Goal: Task Accomplishment & Management: Manage account settings

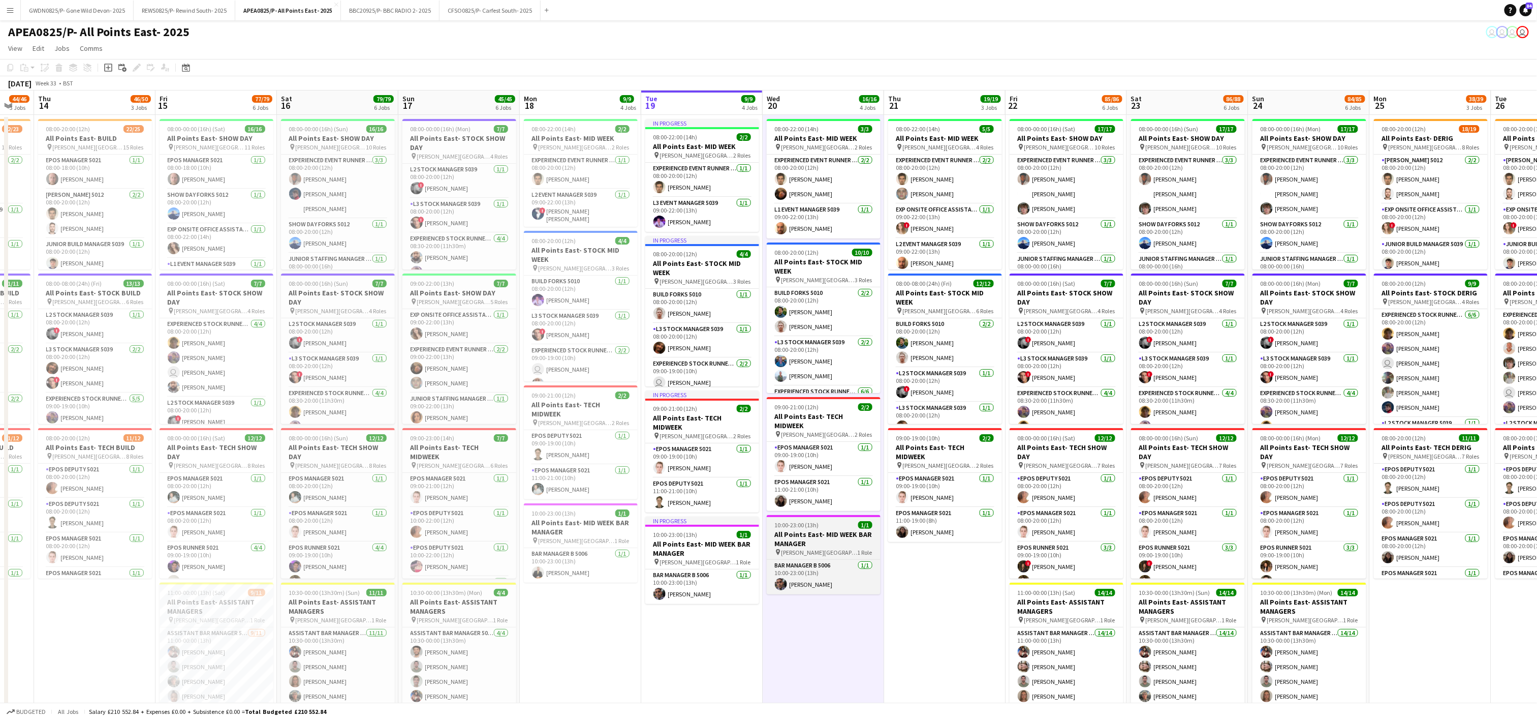
drag, startPoint x: 411, startPoint y: 604, endPoint x: 835, endPoint y: 528, distance: 430.6
click at [717, 565] on app-calendar-viewport "Tue 12 39/41 3 Jobs Wed 13 44/46 3 Jobs Thu 14 46/50 3 Jobs Fri 15 77/79 6 Jobs…" at bounding box center [768, 576] width 1537 height 972
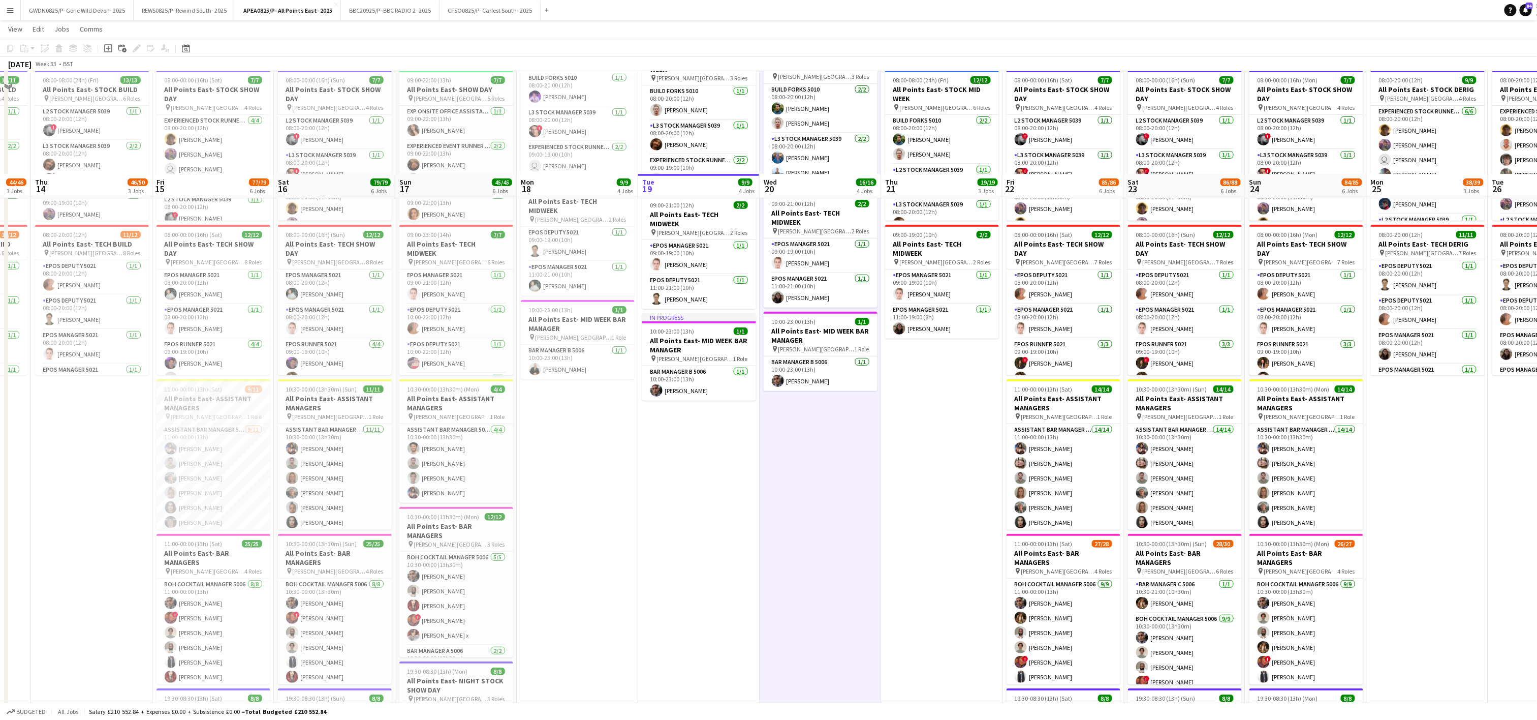
scroll to position [305, 0]
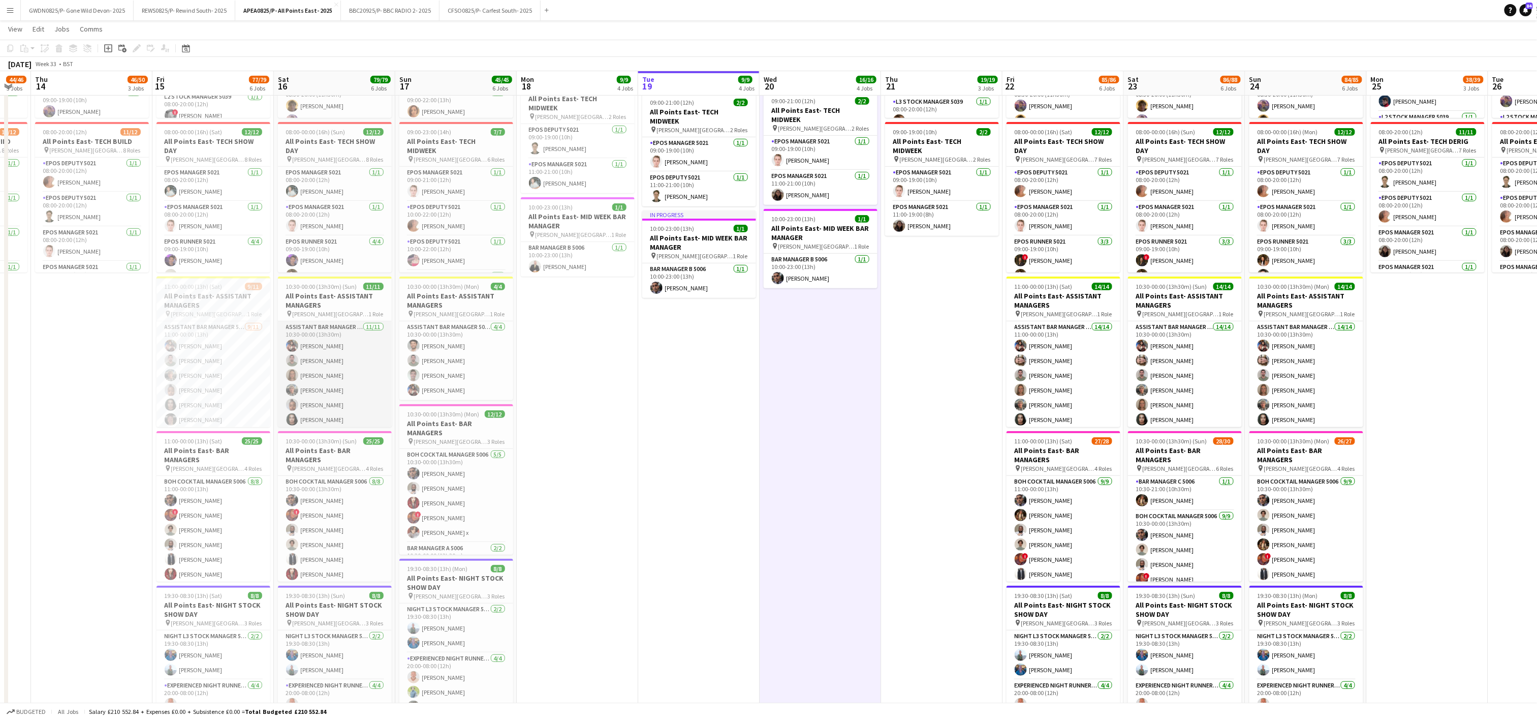
click at [335, 346] on app-card-role "Assistant Bar Manager 5006 [DATE] 10:30-00:00 (13h30m) [PERSON_NAME] [PERSON_NA…" at bounding box center [335, 412] width 114 height 182
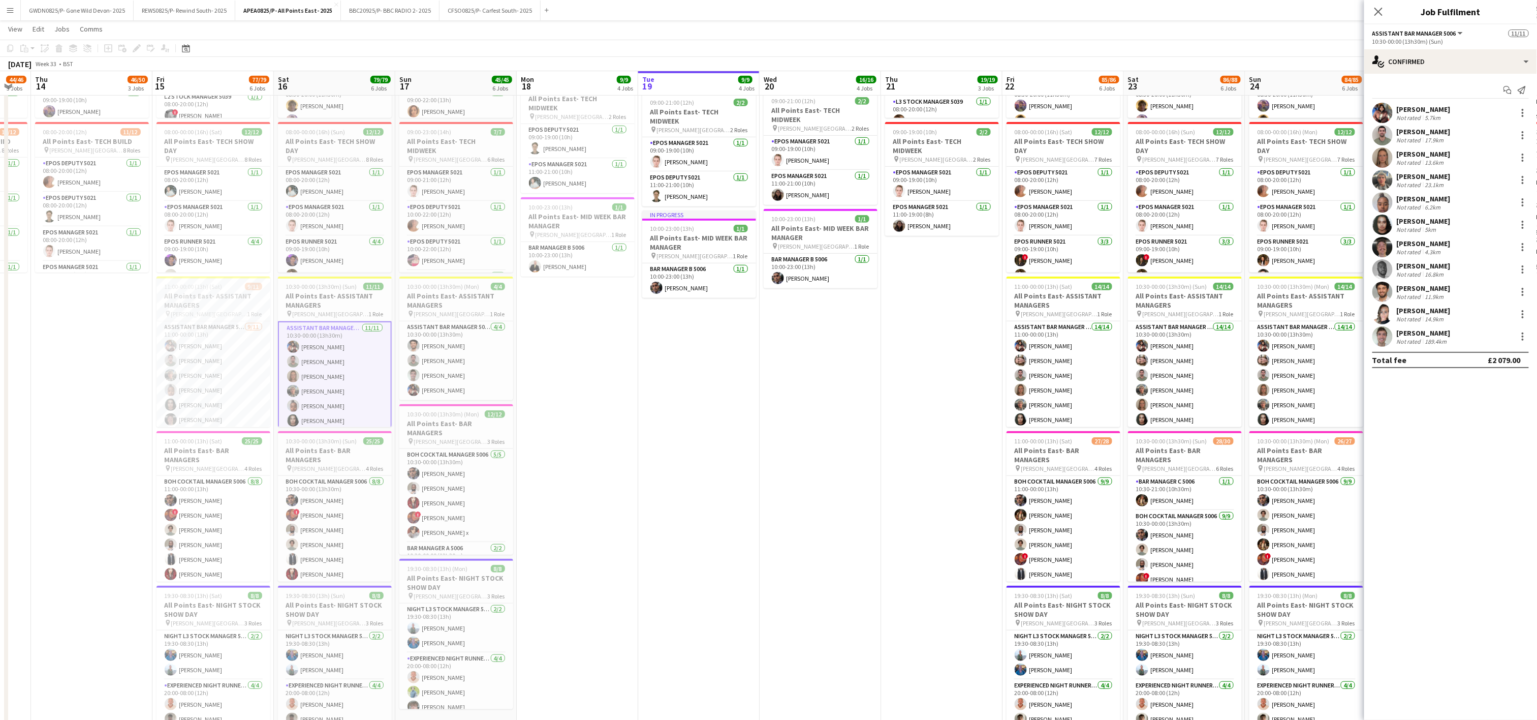
click at [1398, 171] on div "[PERSON_NAME] Not rated 23.1km" at bounding box center [1450, 180] width 173 height 20
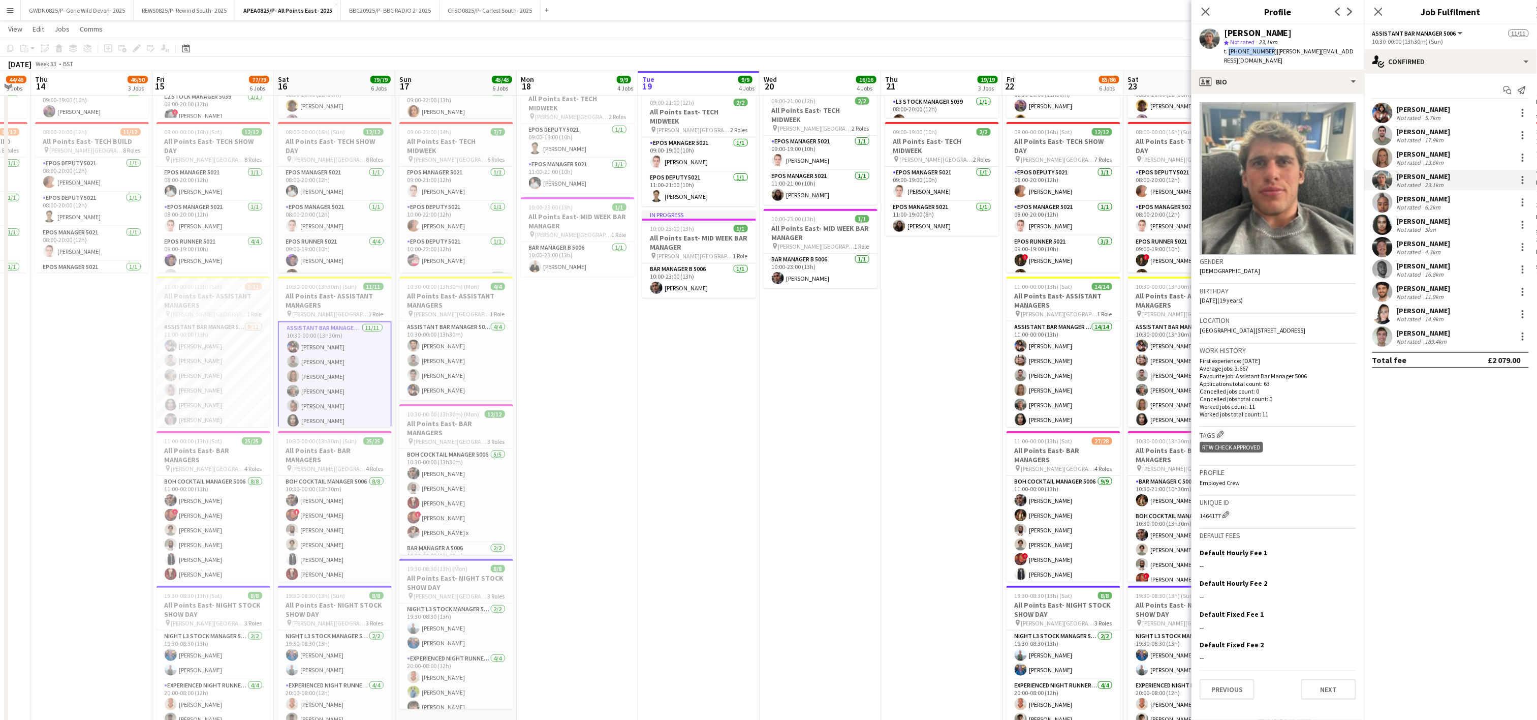
drag, startPoint x: 1267, startPoint y: 50, endPoint x: 1228, endPoint y: 50, distance: 39.1
click at [1228, 50] on span "t. [PHONE_NUMBER]" at bounding box center [1250, 51] width 53 height 8
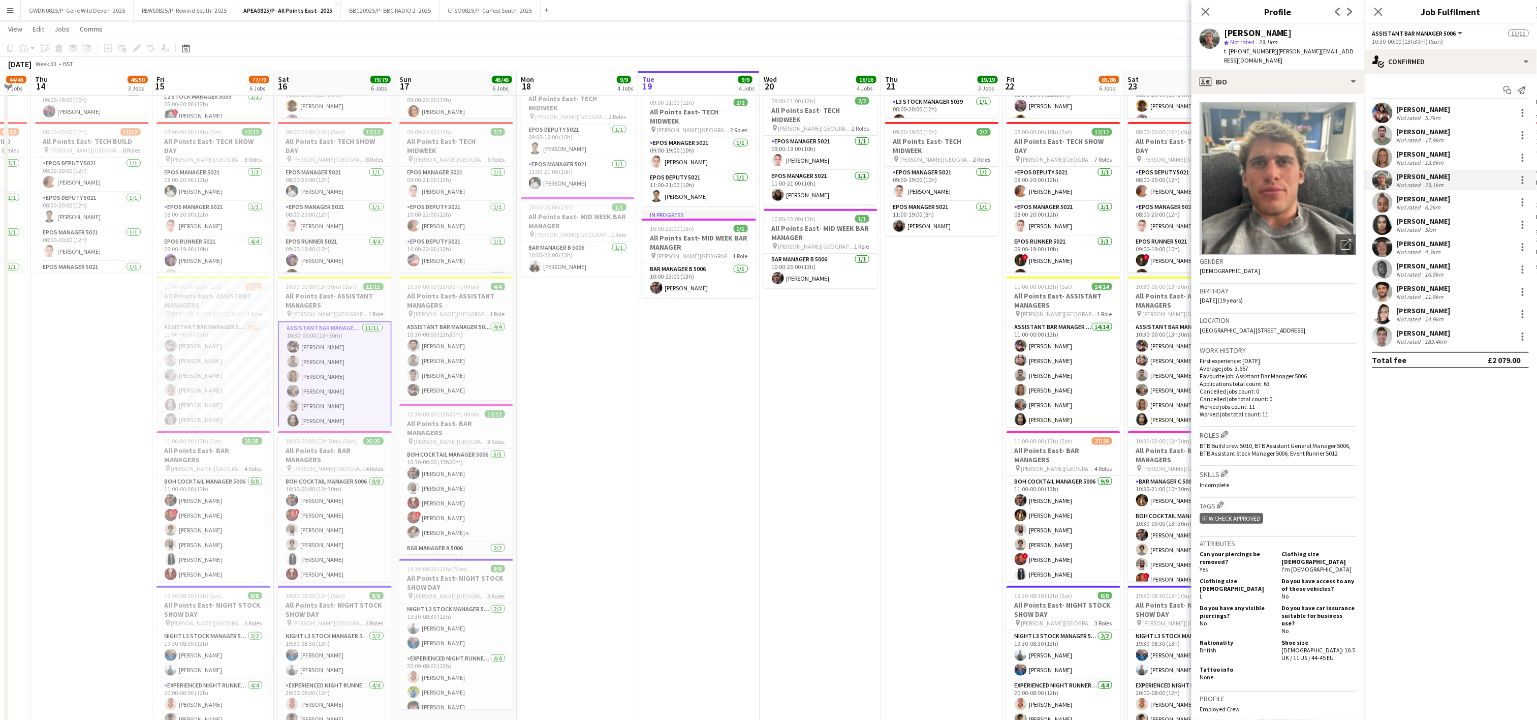
drag, startPoint x: 1228, startPoint y: 50, endPoint x: 1228, endPoint y: 57, distance: 6.6
drag, startPoint x: 1228, startPoint y: 57, endPoint x: 1244, endPoint y: 49, distance: 17.7
click at [1244, 49] on span "t. [PHONE_NUMBER]" at bounding box center [1250, 51] width 53 height 8
click at [1242, 50] on span "t. [PHONE_NUMBER]" at bounding box center [1250, 51] width 53 height 8
drag, startPoint x: 1268, startPoint y: 49, endPoint x: 1230, endPoint y: 50, distance: 38.6
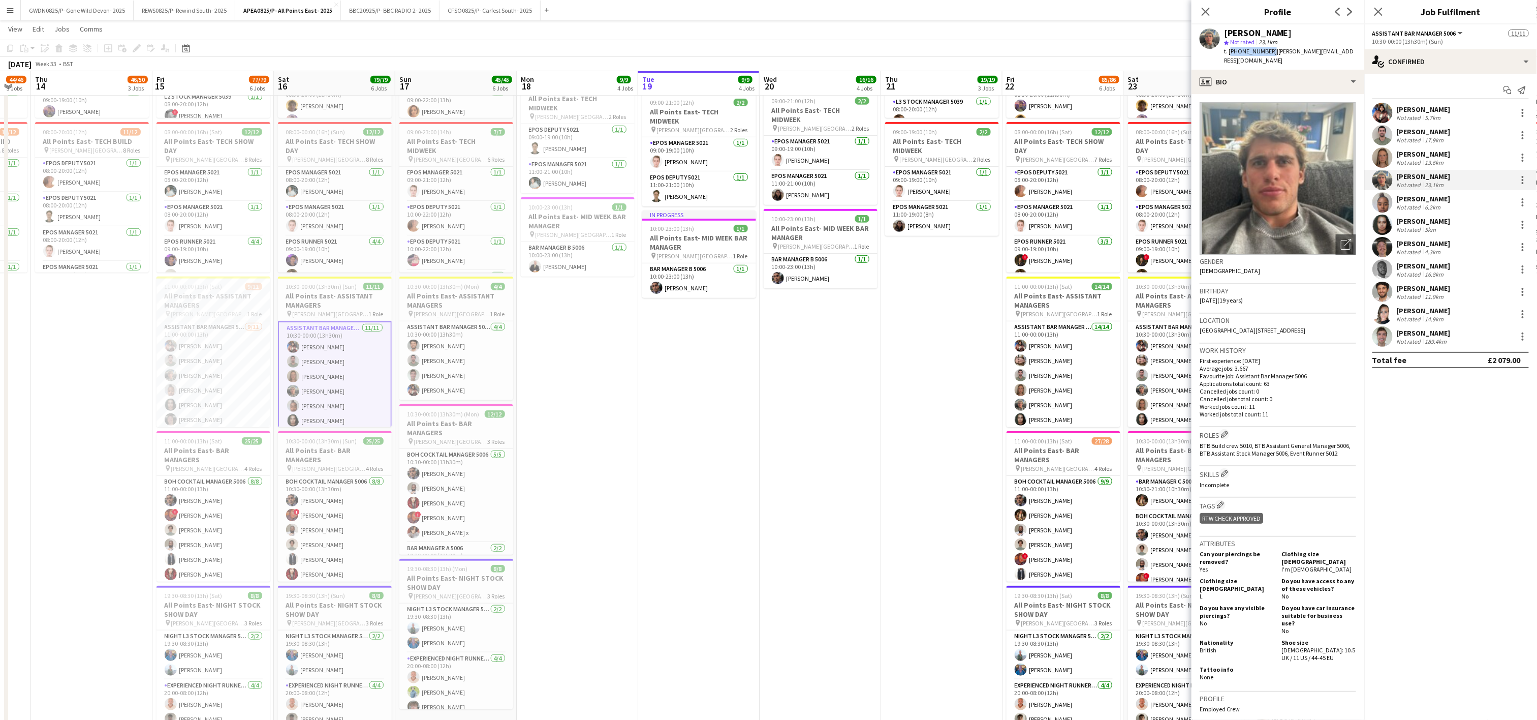
click at [1230, 50] on span "t. [PHONE_NUMBER]" at bounding box center [1250, 51] width 53 height 8
copy span "[PHONE_NUMBER]"
click at [973, 467] on app-date-cell "08:00-22:00 (14h) 5/5 All Points East- MID WEEK pin [PERSON_NAME] [GEOGRAPHIC_D…" at bounding box center [941, 282] width 121 height 947
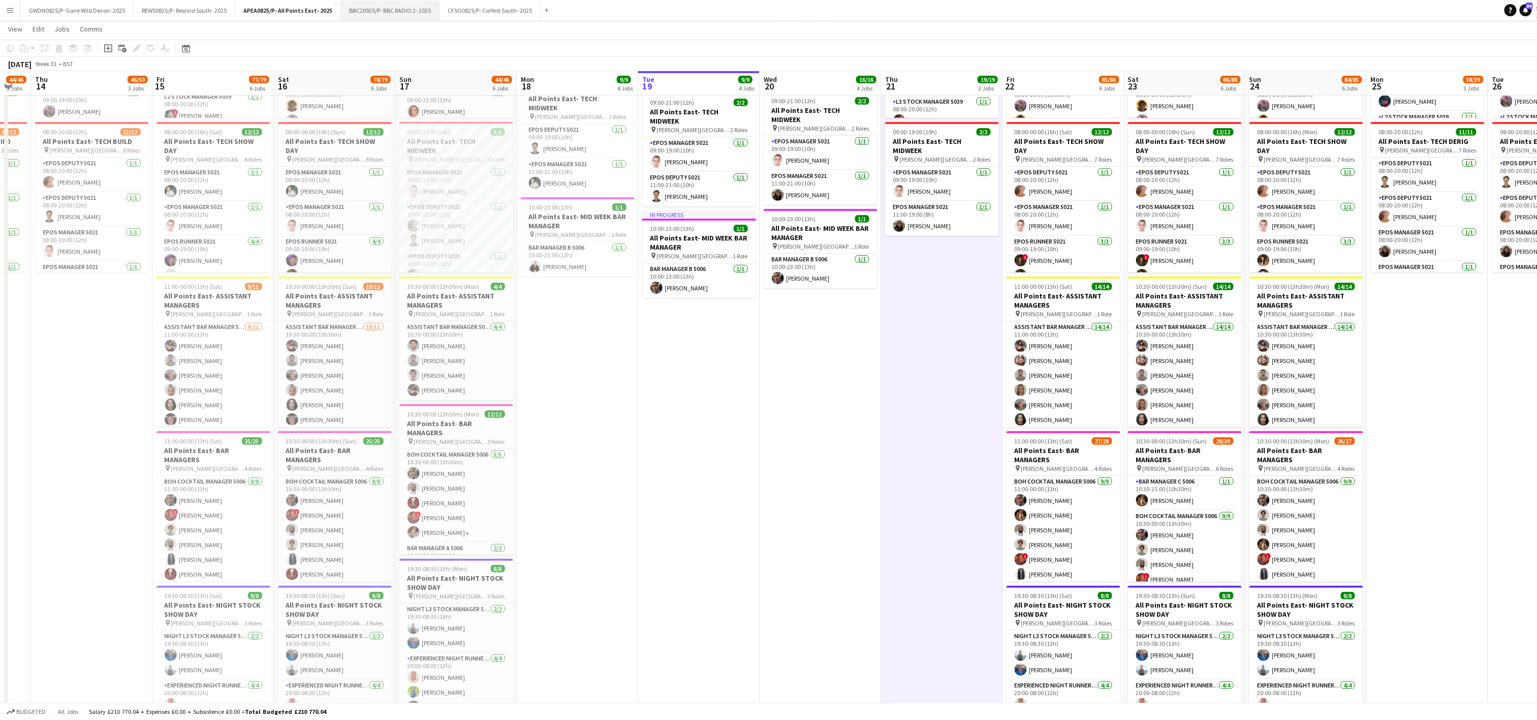
click at [410, 5] on button "BBC20925/P- BBC RADIO 2- 2025 Close" at bounding box center [390, 11] width 99 height 20
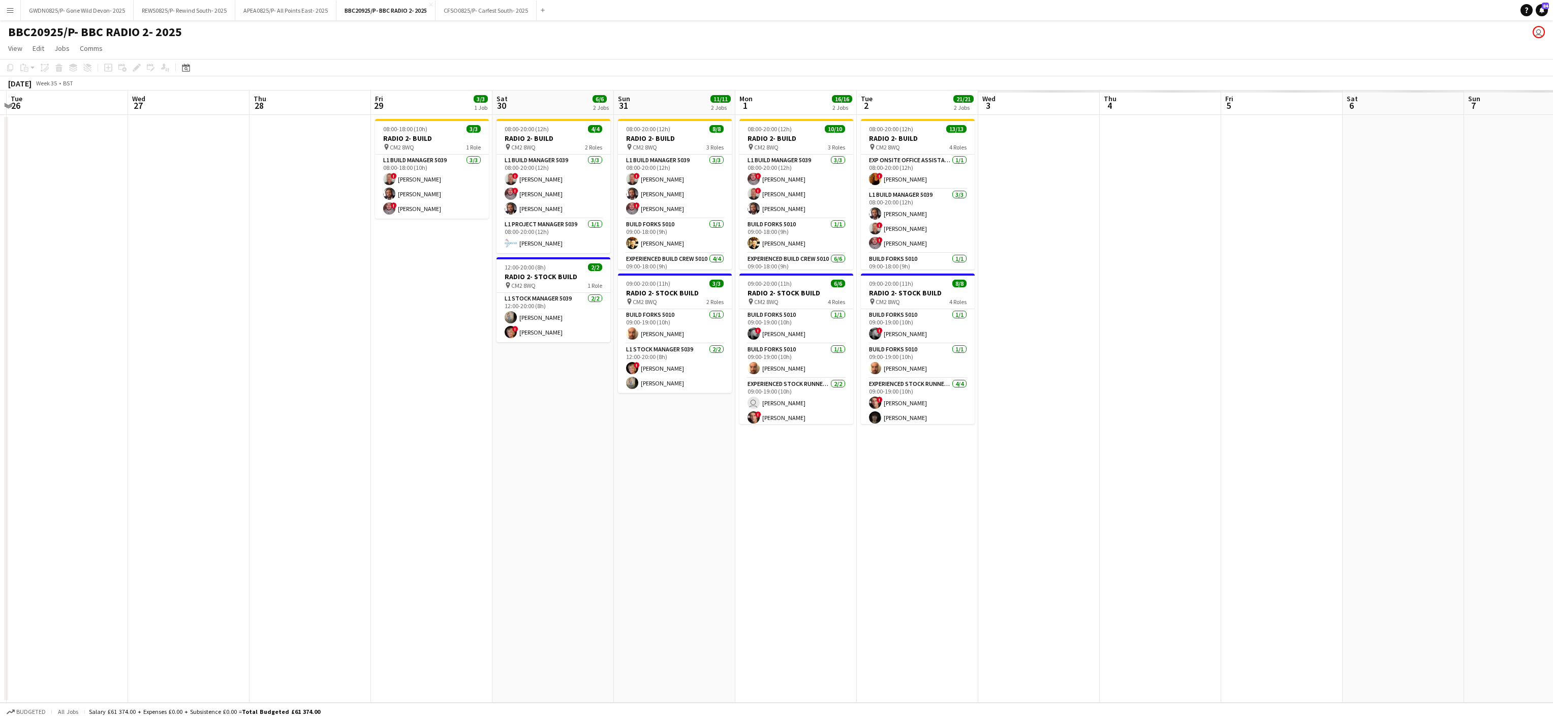
drag, startPoint x: 1289, startPoint y: 343, endPoint x: 931, endPoint y: 356, distance: 358.5
click at [231, 345] on app-calendar-viewport "Sat 23 Sun 24 Mon 25 Tue 26 Wed 27 Thu 28 Fri 29 3/3 1 Job Sat 30 6/6 2 Jobs Su…" at bounding box center [776, 396] width 1553 height 612
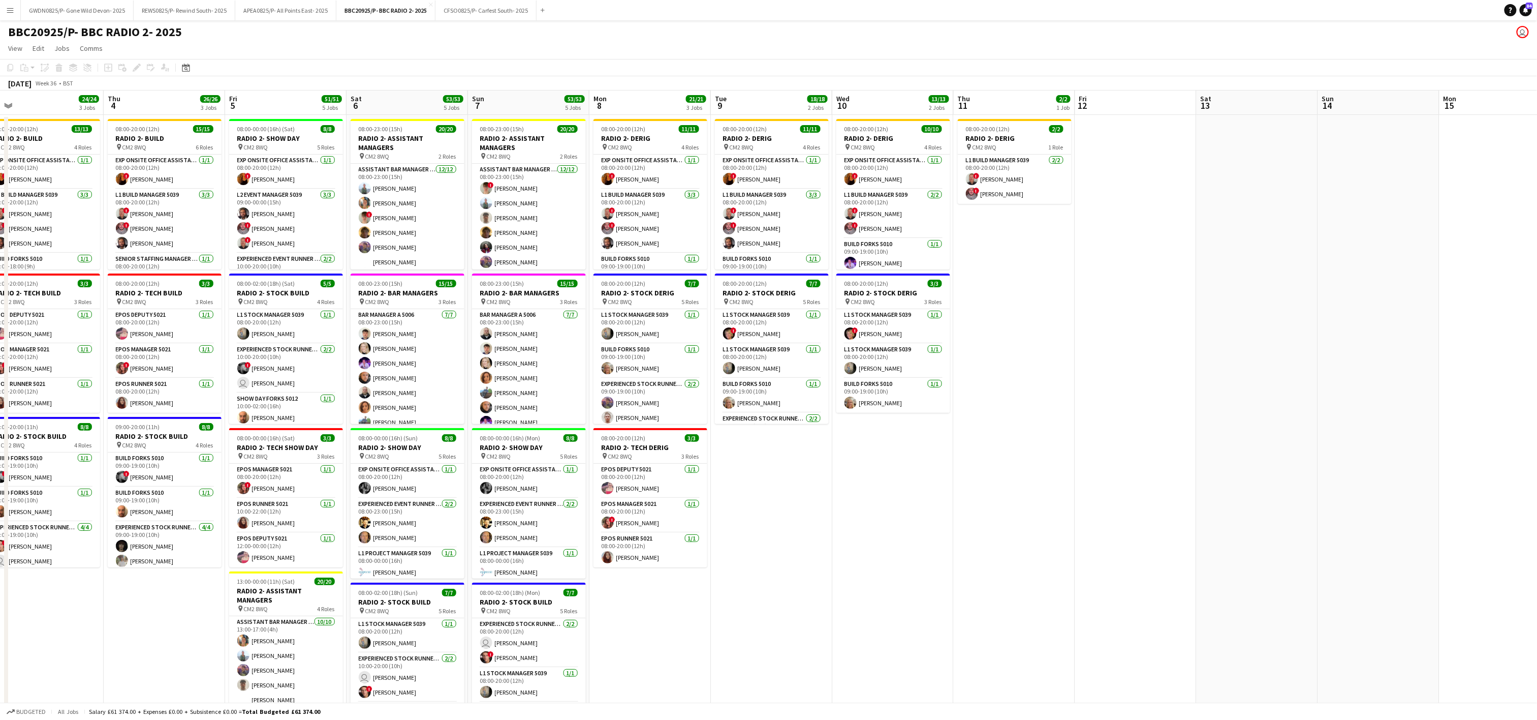
drag, startPoint x: 1228, startPoint y: 333, endPoint x: 325, endPoint y: 351, distance: 902.7
click at [325, 351] on app-calendar-viewport "Sun 31 11/11 2 Jobs Mon 1 16/16 2 Jobs Tue 2 21/21 2 Jobs Wed 3 24/24 3 Jobs Th…" at bounding box center [768, 498] width 1537 height 816
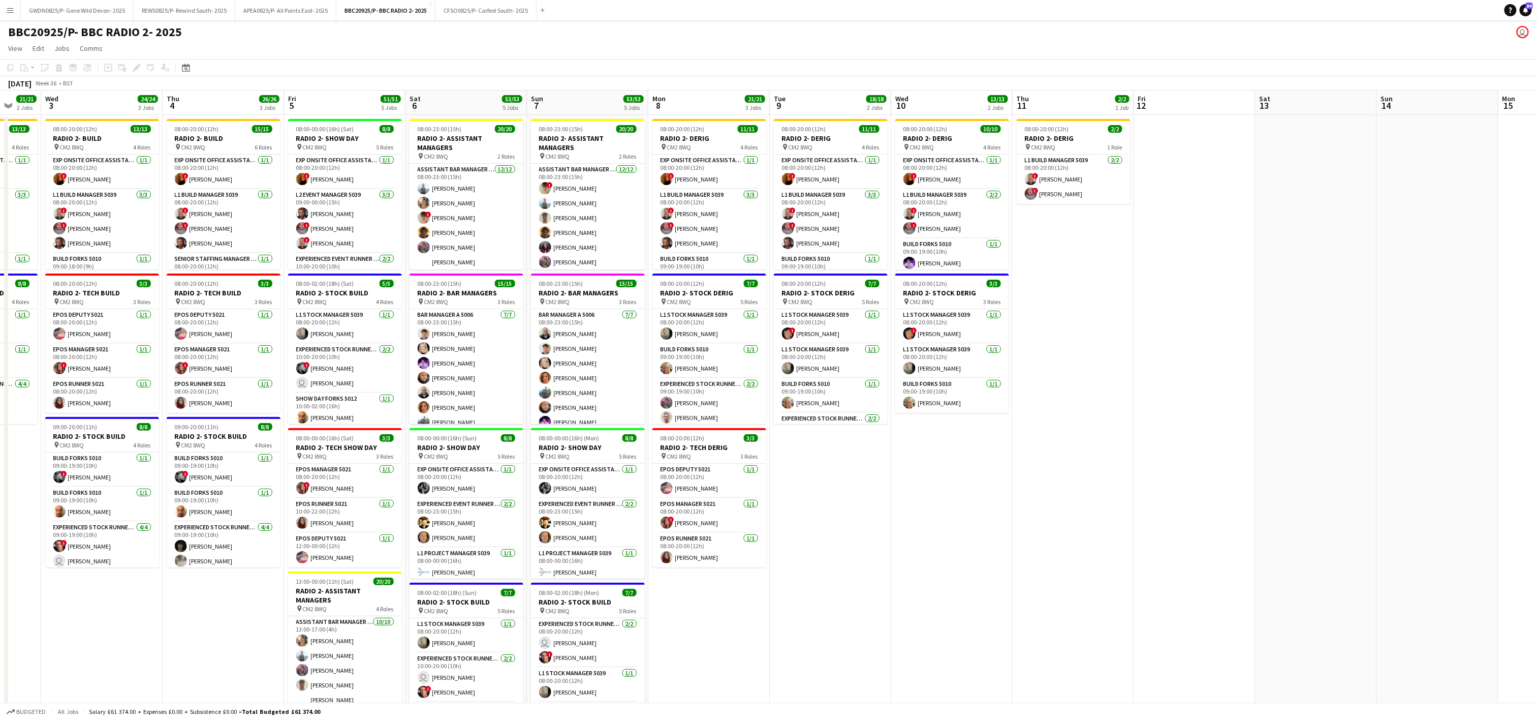
drag, startPoint x: 694, startPoint y: 570, endPoint x: 869, endPoint y: 528, distance: 179.8
click at [872, 533] on app-calendar-viewport "Sun 31 11/11 2 Jobs Mon 1 16/16 2 Jobs Tue 2 21/21 2 Jobs Wed 3 24/24 3 Jobs Th…" at bounding box center [768, 498] width 1537 height 816
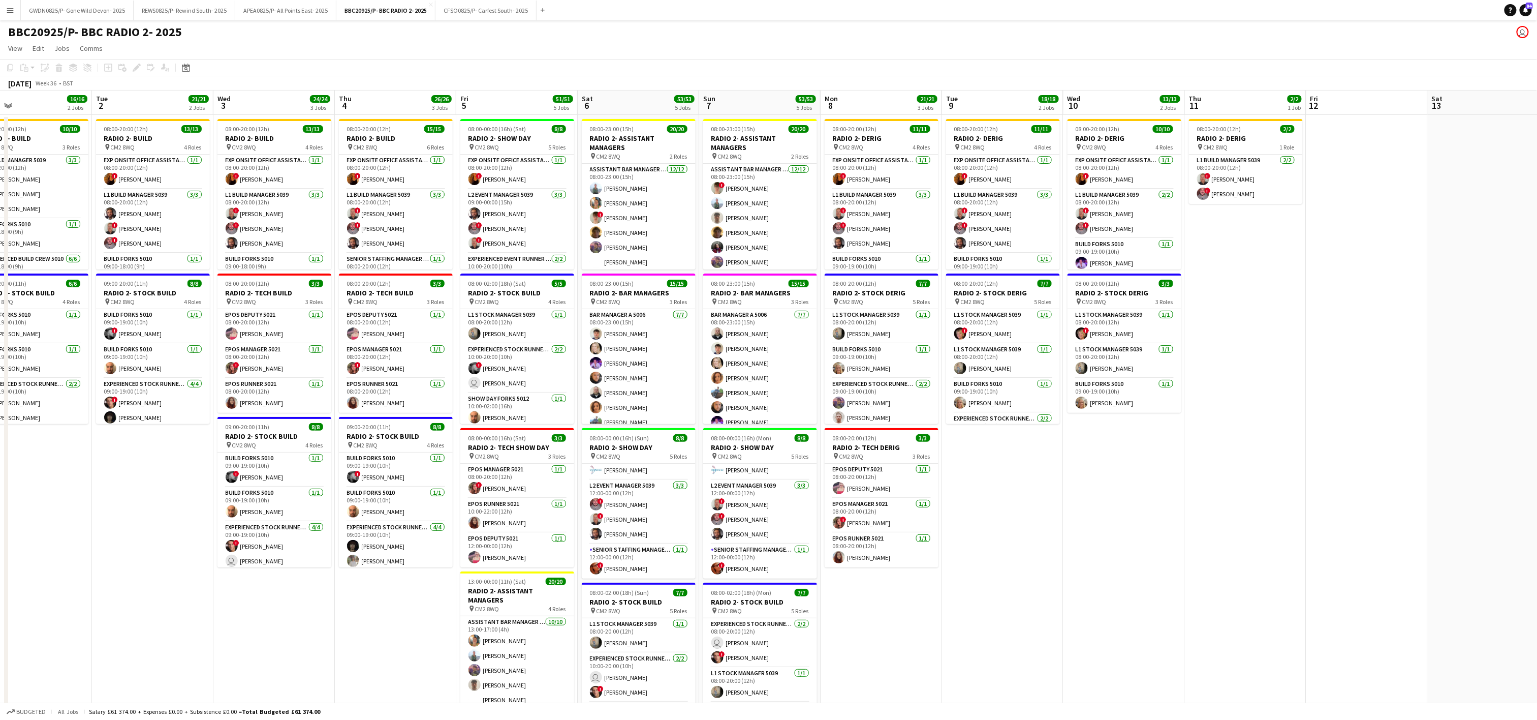
scroll to position [0, 269]
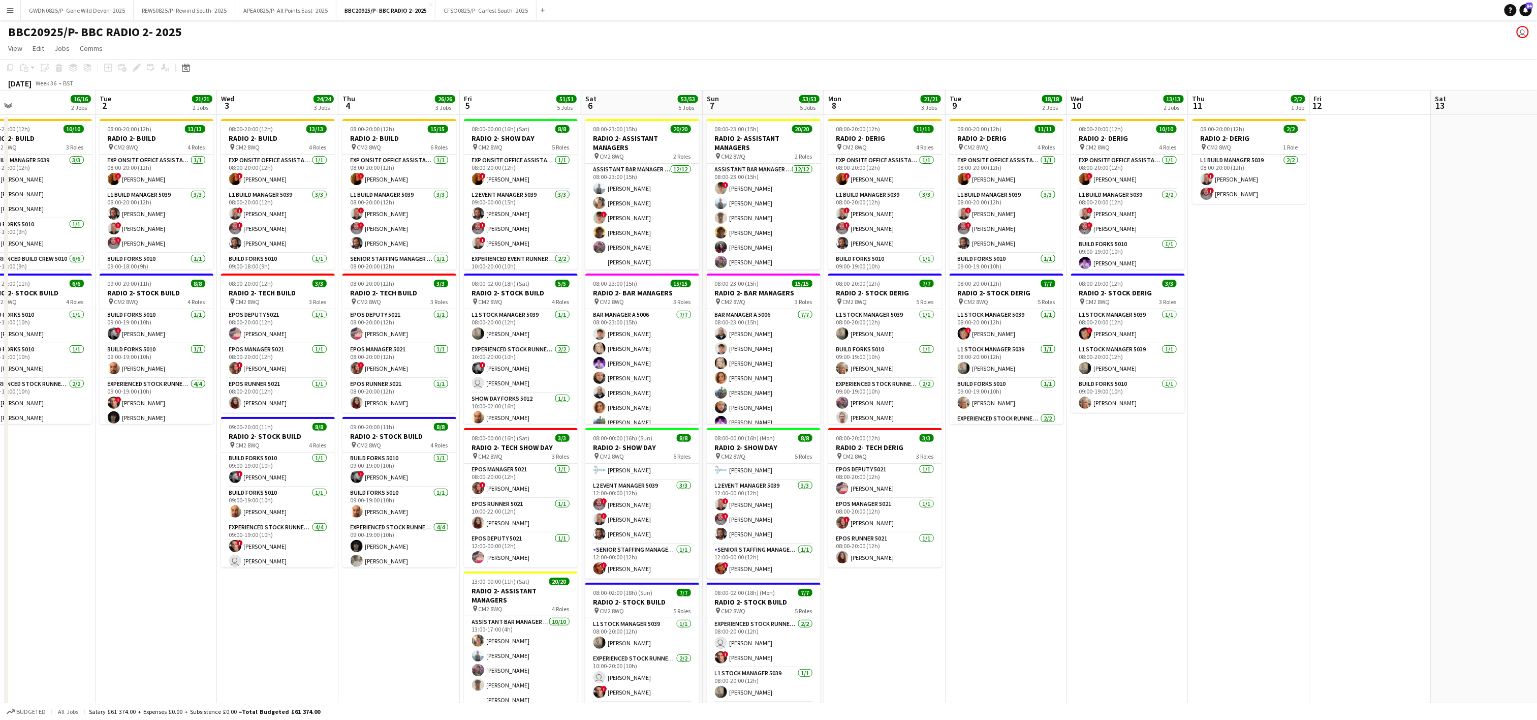
drag, startPoint x: 929, startPoint y: 587, endPoint x: 986, endPoint y: 587, distance: 56.9
click at [986, 587] on app-calendar-viewport "Sat 30 6/6 2 Jobs Sun 31 11/11 2 Jobs Mon 1 16/16 2 Jobs Tue 2 21/21 2 Jobs Wed…" at bounding box center [768, 498] width 1537 height 816
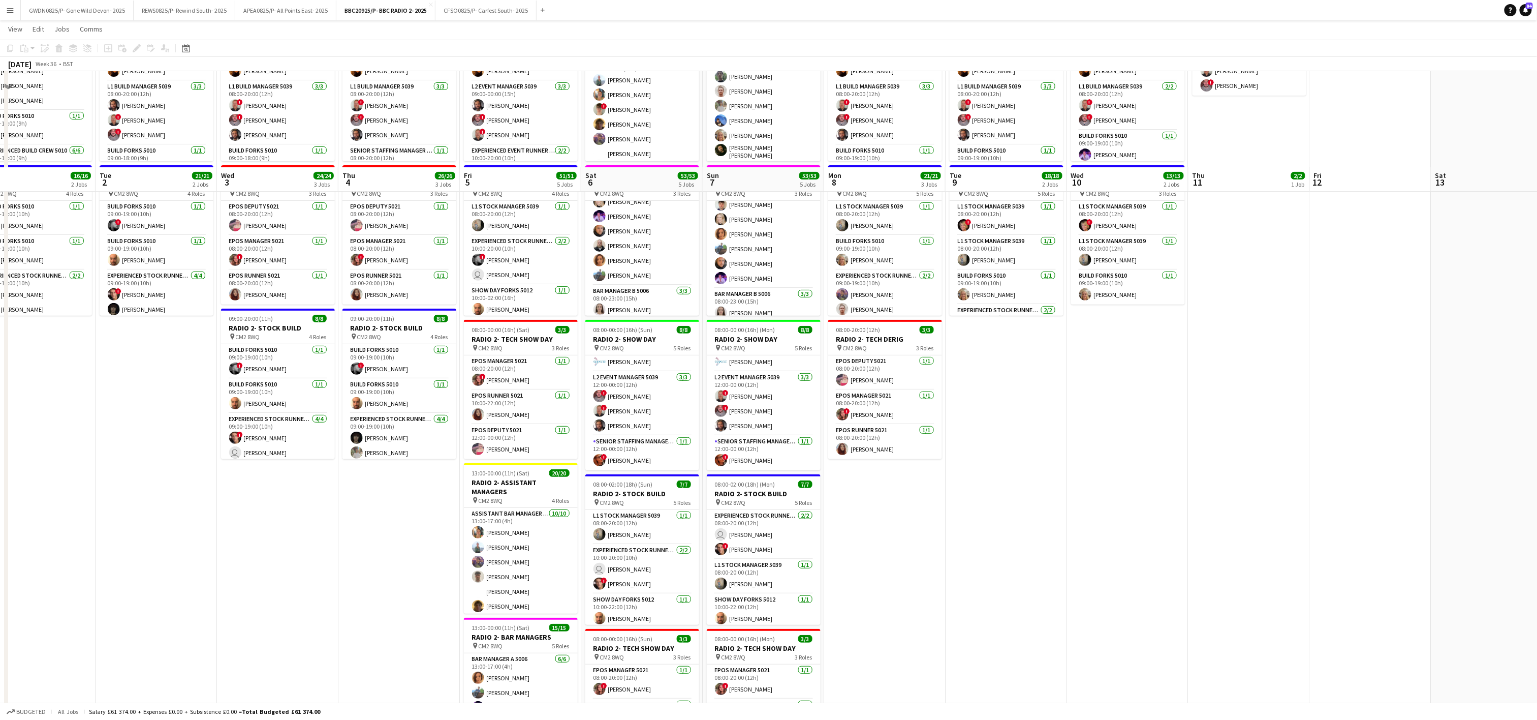
scroll to position [0, 0]
